Goal: Task Accomplishment & Management: Manage account settings

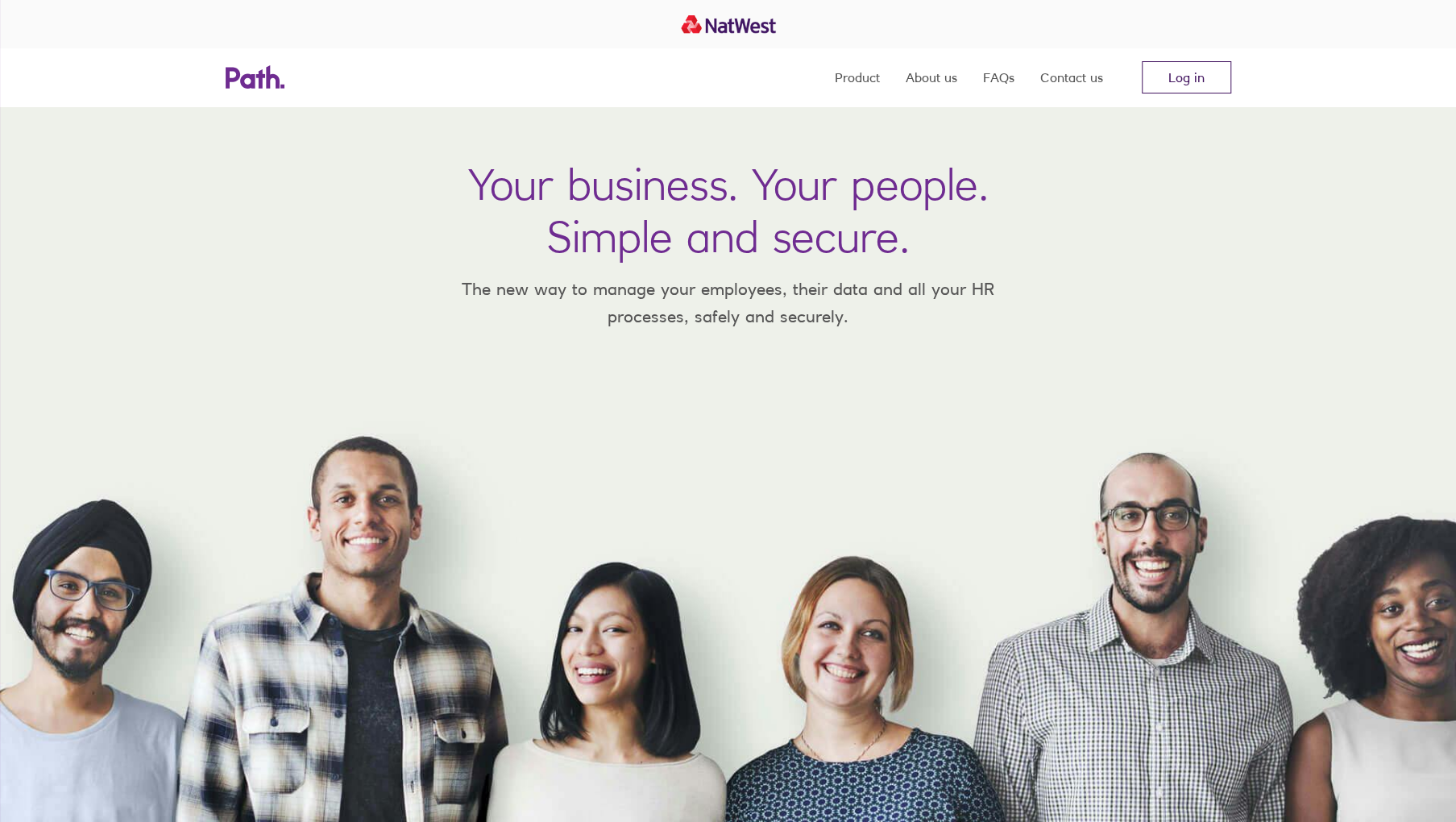
drag, startPoint x: 0, startPoint y: 0, endPoint x: 1187, endPoint y: 88, distance: 1190.3
click at [1187, 88] on link "Log in" at bounding box center [1186, 76] width 89 height 32
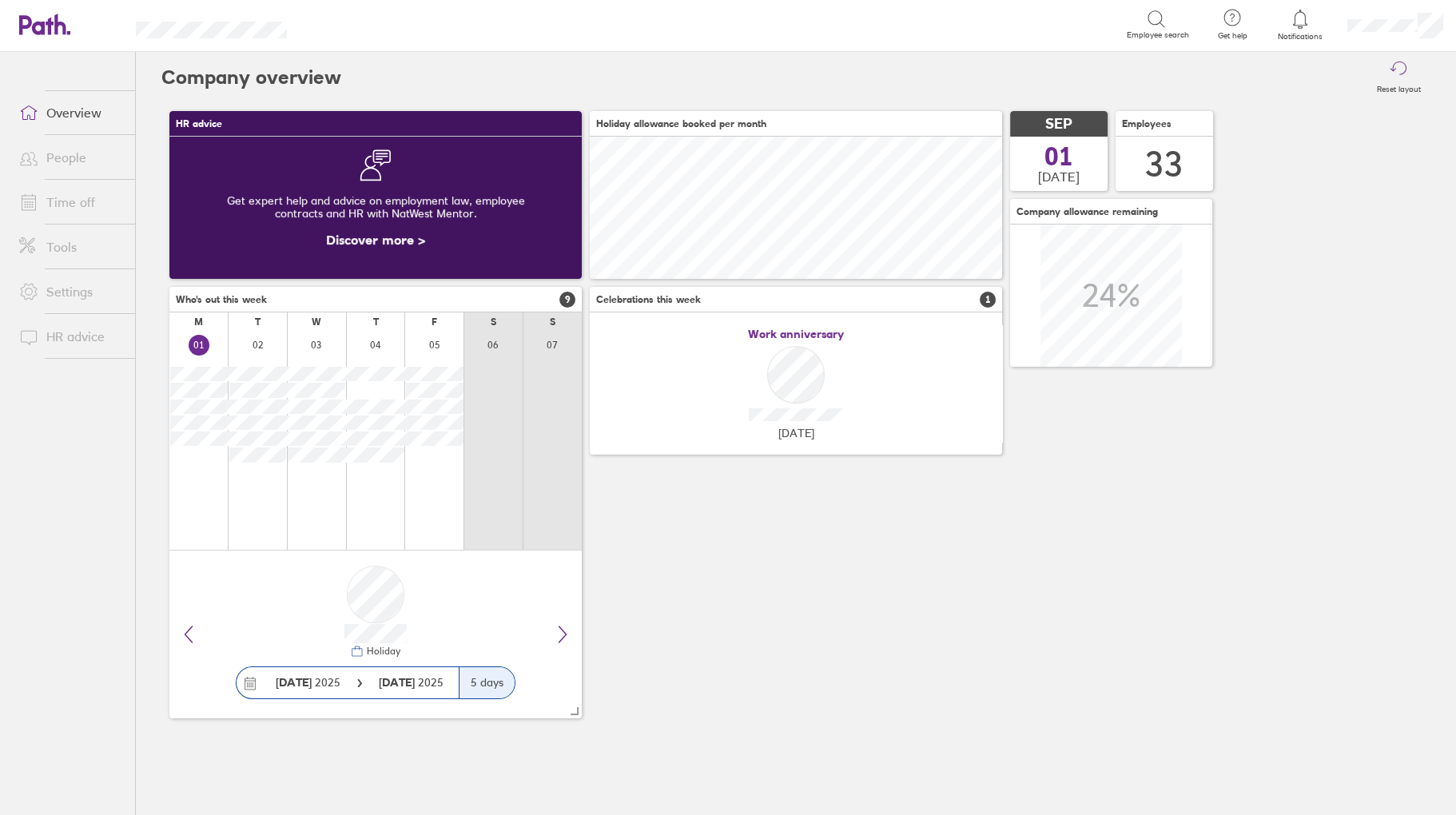
scroll to position [143, 412]
click at [60, 193] on link "Time off" at bounding box center [70, 202] width 129 height 32
